Goal: Task Accomplishment & Management: Complete application form

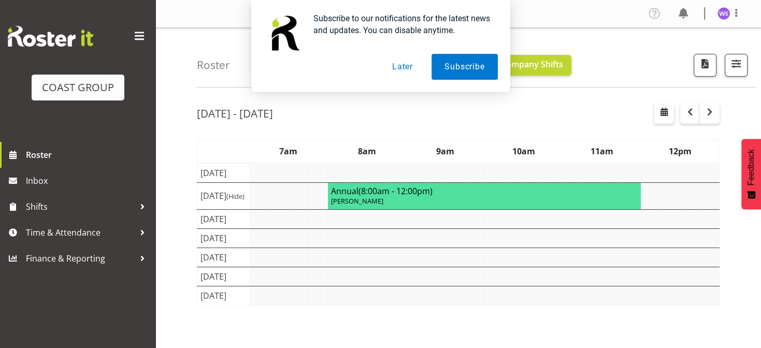
drag, startPoint x: 0, startPoint y: 0, endPoint x: 241, endPoint y: 175, distance: 298.3
click at [241, 175] on tbody "Show [DATE] [DATE] Show [DATE] [DATE] (Hide) Annual (8:00am - 12:00pm) [PERSON_…" at bounding box center [458, 234] width 522 height 142
click at [408, 69] on button "Later" at bounding box center [402, 67] width 47 height 26
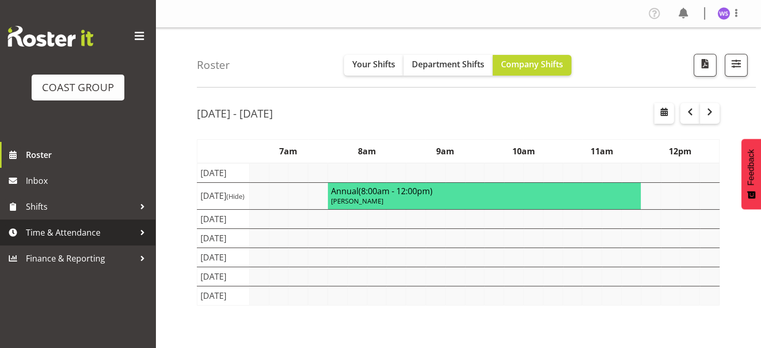
click at [89, 235] on span "Time & Attendance" at bounding box center [80, 233] width 109 height 16
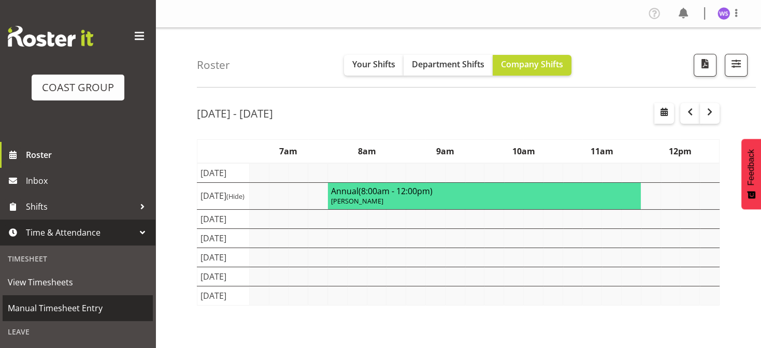
click at [64, 305] on span "Manual Timesheet Entry" at bounding box center [78, 309] width 140 height 16
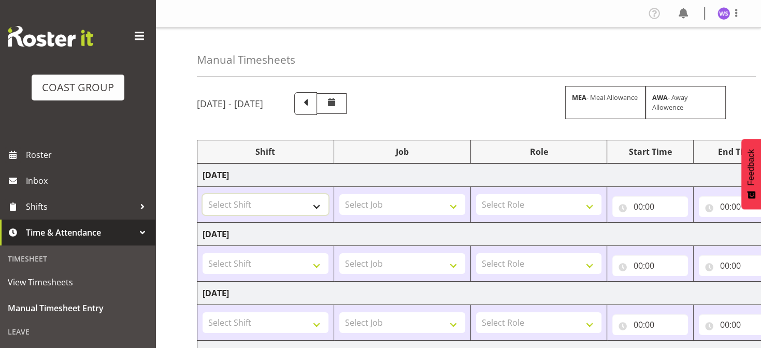
click at [316, 205] on select "Select Shift ARTS CANT NGAIO MARSH ASBTE ASNZ Exhibitor Build Admin Admin Admin…" at bounding box center [266, 204] width 126 height 21
select select "62216"
click at [203, 194] on select "Select Shift ARTS CANT NGAIO MARSH ASBTE ASNZ Exhibitor Build Admin Admin Admin…" at bounding box center [266, 204] width 126 height 21
click at [369, 196] on select "Select Job 1 Carlton Events 1 Carlton Hamilton 1 Carlton Wellington 1 EHS WAREH…" at bounding box center [402, 204] width 126 height 21
select select "6648"
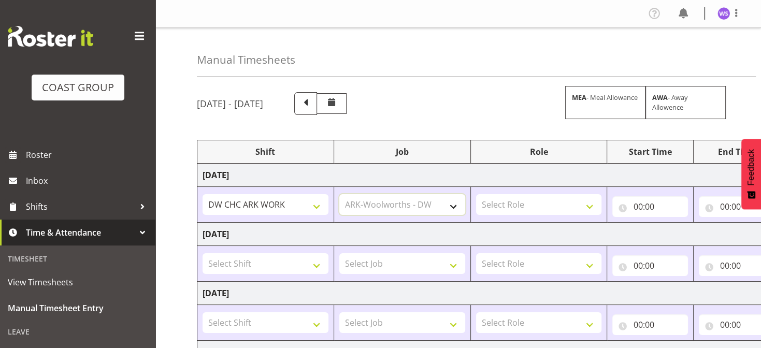
click at [339, 194] on select "Select Job 1 Carlton Events 1 Carlton Hamilton 1 Carlton Wellington 1 EHS WAREH…" at bounding box center [402, 204] width 126 height 21
click at [493, 205] on select "Select Role SIGN SHOP" at bounding box center [539, 204] width 126 height 21
select select "541"
click at [476, 194] on select "Select Role SIGN SHOP" at bounding box center [539, 204] width 126 height 21
click at [635, 203] on input "00:00" at bounding box center [650, 206] width 76 height 21
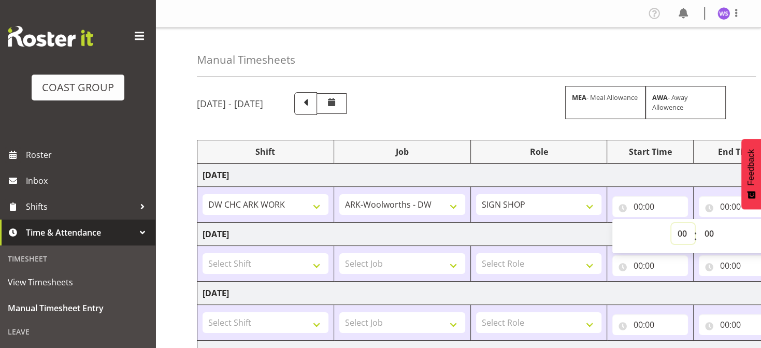
click at [683, 232] on select "00 01 02 03 04 05 06 07 08 09 10 11 12 13 14 15 16 17 18 19 20 21 22 23" at bounding box center [682, 233] width 23 height 21
select select "7"
click at [671, 223] on select "00 01 02 03 04 05 06 07 08 09 10 11 12 13 14 15 16 17 18 19 20 21 22 23" at bounding box center [682, 233] width 23 height 21
type input "07:00"
click at [725, 208] on input "00:00" at bounding box center [737, 206] width 76 height 21
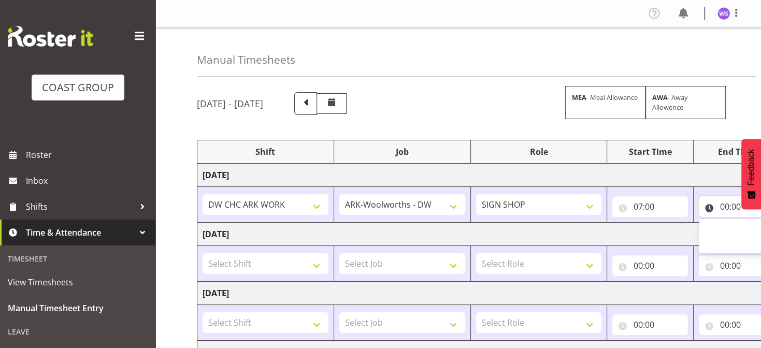
click at [724, 205] on input "00:00" at bounding box center [737, 206] width 76 height 21
click at [757, 237] on div "00 01 02 03 04 05 06 07 08 09 10 11 12 13 14 15 16 17 18 19 20 21 22 23" at bounding box center [768, 236] width 23 height 26
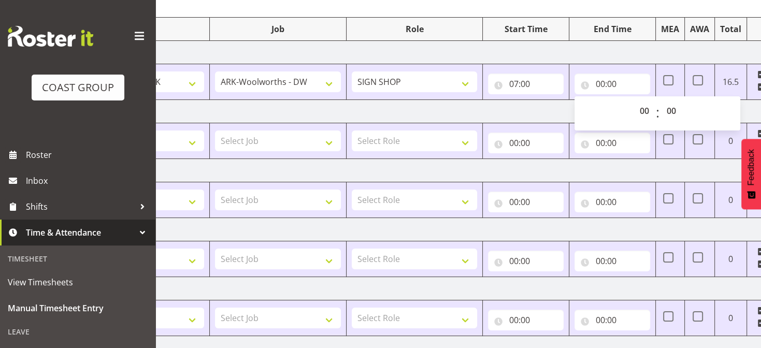
scroll to position [113, 0]
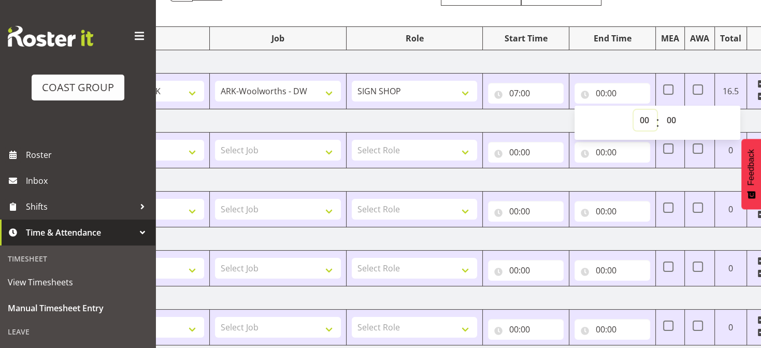
click at [645, 121] on select "00 01 02 03 04 05 06 07 08 09 10 11 12 13 14 15 16 17 18 19 20 21 22 23" at bounding box center [645, 120] width 23 height 21
select select "15"
click at [634, 110] on select "00 01 02 03 04 05 06 07 08 09 10 11 12 13 14 15 16 17 18 19 20 21 22 23" at bounding box center [645, 120] width 23 height 21
type input "15:00"
click at [668, 122] on select "00 01 02 03 04 05 06 07 08 09 10 11 12 13 14 15 16 17 18 19 20 21 22 23 24 25 2…" at bounding box center [672, 120] width 23 height 21
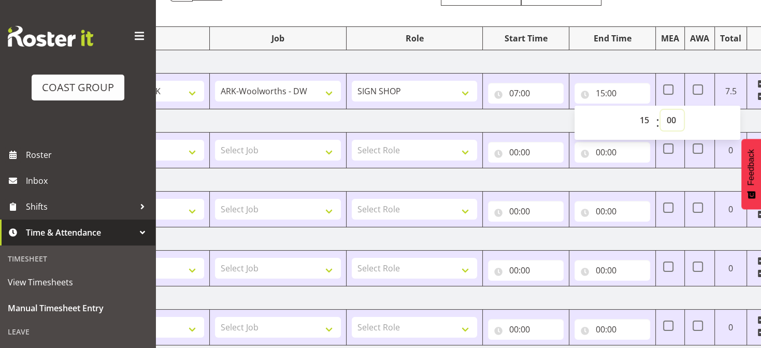
select select "30"
click at [661, 110] on select "00 01 02 03 04 05 06 07 08 09 10 11 12 13 14 15 16 17 18 19 20 21 22 23 24 25 2…" at bounding box center [672, 120] width 23 height 21
type input "15:30"
click at [514, 151] on input "00:00" at bounding box center [526, 152] width 76 height 21
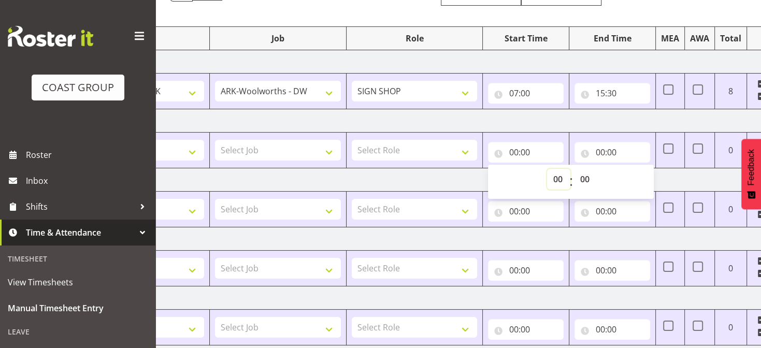
click at [559, 179] on select "00 01 02 03 04 05 06 07 08 09 10 11 12 13 14 15 16 17 18 19 20 21 22 23" at bounding box center [558, 179] width 23 height 21
select select "8"
click at [547, 169] on select "00 01 02 03 04 05 06 07 08 09 10 11 12 13 14 15 16 17 18 19 20 21 22 23" at bounding box center [558, 179] width 23 height 21
type input "08:00"
click at [602, 151] on input "00:00" at bounding box center [613, 152] width 76 height 21
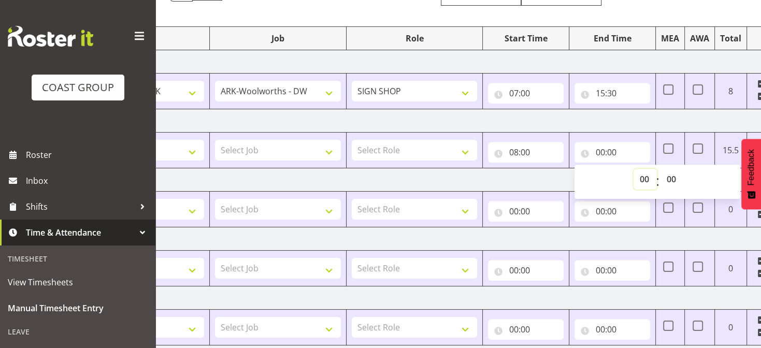
click at [642, 182] on select "00 01 02 03 04 05 06 07 08 09 10 11 12 13 14 15 16 17 18 19 20 21 22 23" at bounding box center [645, 179] width 23 height 21
select select "16"
click at [634, 169] on select "00 01 02 03 04 05 06 07 08 09 10 11 12 13 14 15 16 17 18 19 20 21 22 23" at bounding box center [645, 179] width 23 height 21
type input "16:00"
click at [671, 177] on select "00 01 02 03 04 05 06 07 08 09 10 11 12 13 14 15 16 17 18 19 20 21 22 23 24 25 2…" at bounding box center [672, 179] width 23 height 21
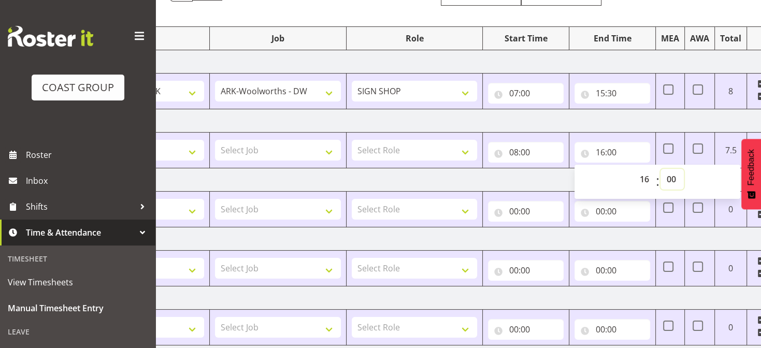
select select "30"
click at [661, 169] on select "00 01 02 03 04 05 06 07 08 09 10 11 12 13 14 15 16 17 18 19 20 21 22 23 24 25 2…" at bounding box center [672, 179] width 23 height 21
type input "16:30"
click at [456, 149] on select "Select Role SIGN SHOP" at bounding box center [415, 150] width 126 height 21
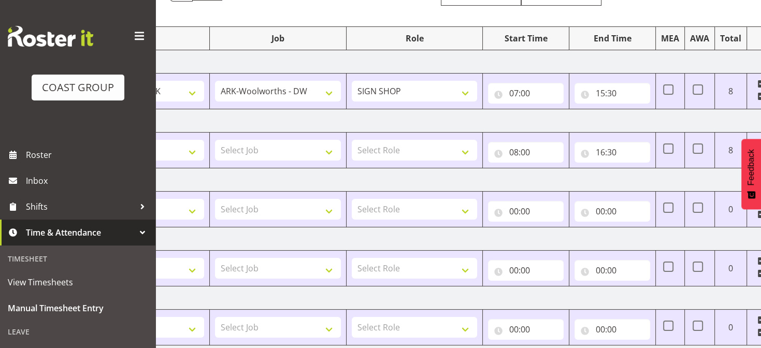
click at [419, 177] on td "Friday 15th August 2025" at bounding box center [435, 179] width 725 height 23
click at [405, 152] on select "Select Role SIGN SHOP" at bounding box center [415, 150] width 126 height 21
select select "541"
click at [352, 140] on select "Select Role SIGN SHOP" at bounding box center [415, 150] width 126 height 21
click at [314, 145] on select "Select Job 1 Carlton Events 1 Carlton Hamilton 1 Carlton Wellington 1 EHS WAREH…" at bounding box center [278, 150] width 126 height 21
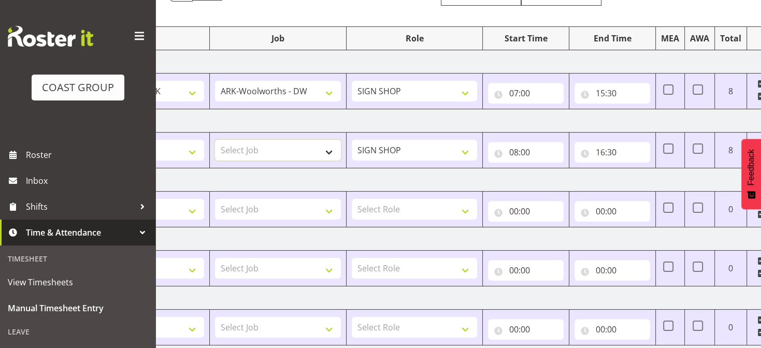
select select "6648"
click at [215, 140] on select "Select Job 1 Carlton Events 1 Carlton Hamilton 1 Carlton Wellington 1 EHS WAREH…" at bounding box center [278, 150] width 126 height 21
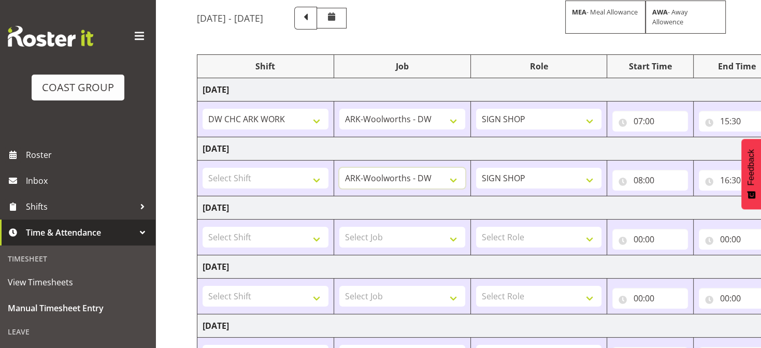
scroll to position [79, 0]
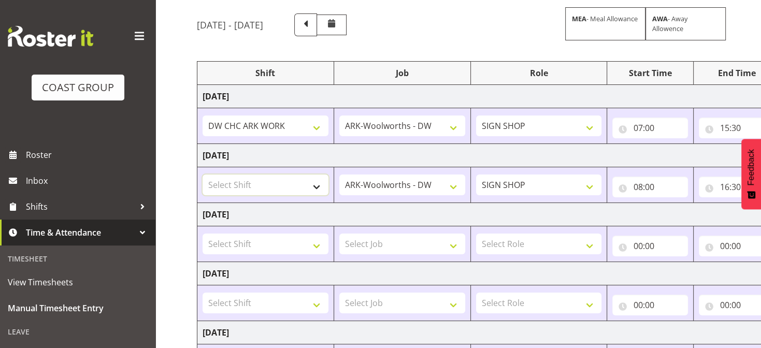
click at [305, 184] on select "Select Shift ARTS CANT NGAIO MARSH ASBTE ASNZ Exhibitor Build Admin Admin Admin…" at bounding box center [266, 185] width 126 height 21
select select "62216"
click at [203, 175] on select "Select Shift ARTS CANT NGAIO MARSH ASBTE ASNZ Exhibitor Build Admin Admin Admin…" at bounding box center [266, 185] width 126 height 21
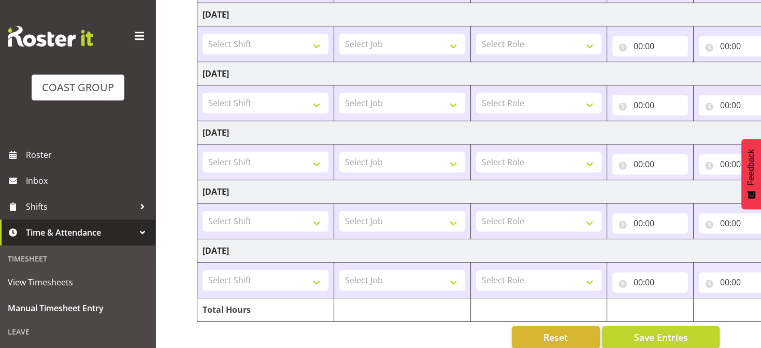
scroll to position [293, 0]
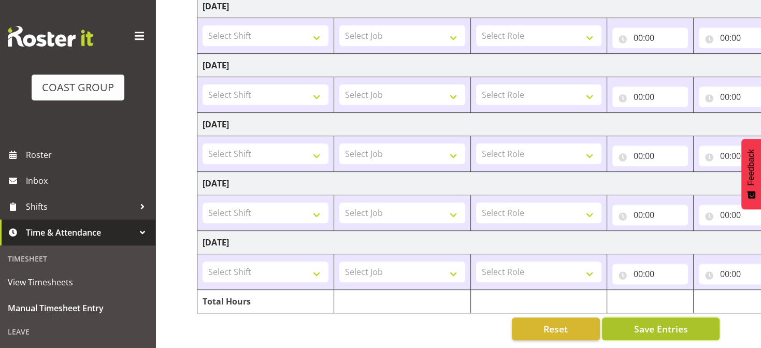
click at [678, 322] on span "Save Entries" at bounding box center [661, 328] width 54 height 13
click at [645, 323] on span "Save Entries" at bounding box center [661, 328] width 54 height 13
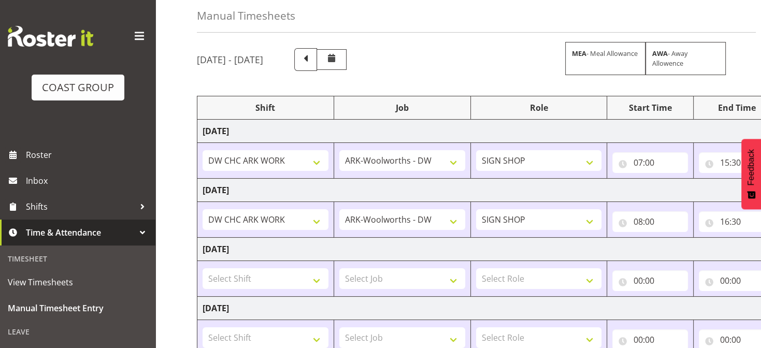
scroll to position [0, 0]
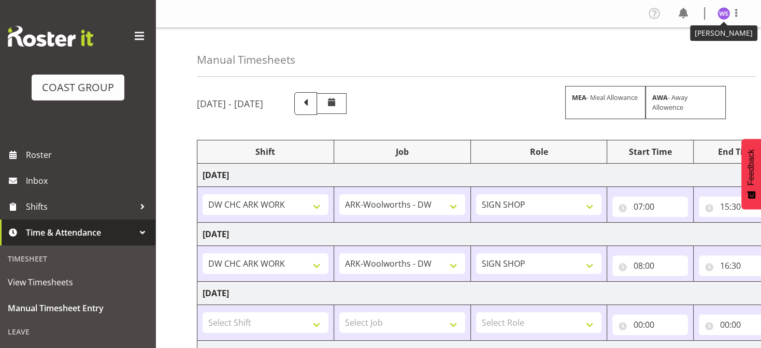
click at [721, 11] on img at bounding box center [724, 13] width 12 height 12
click at [686, 53] on link "Log Out" at bounding box center [692, 54] width 99 height 19
